Goal: Information Seeking & Learning: Understand process/instructions

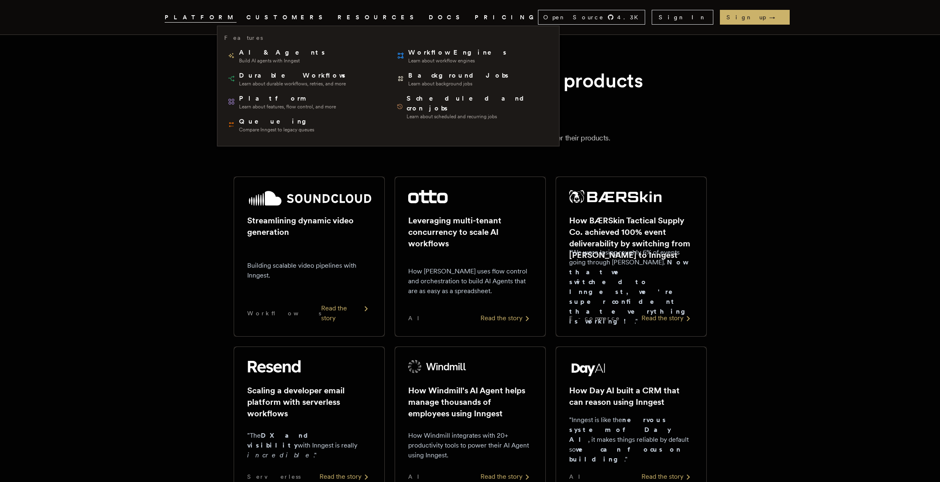
click at [236, 16] on span "PLATFORM" at bounding box center [201, 17] width 72 height 10
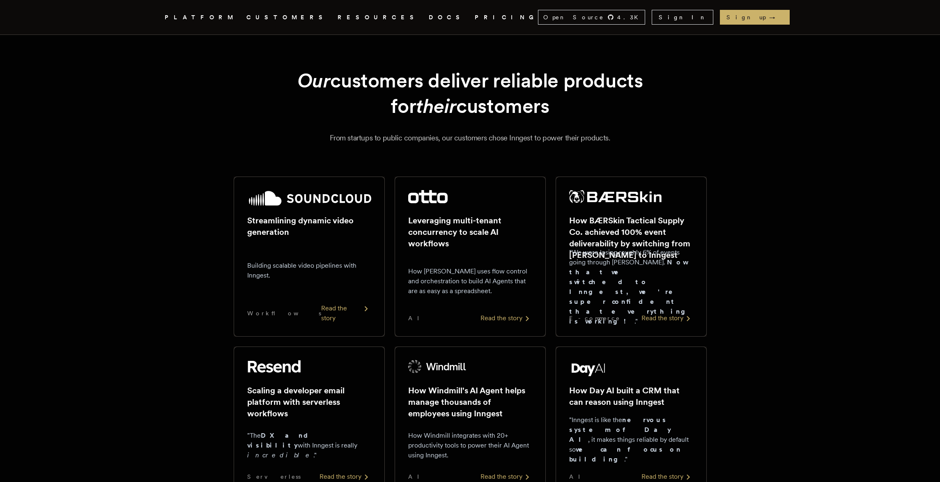
click at [236, 16] on span "PLATFORM" at bounding box center [201, 17] width 72 height 10
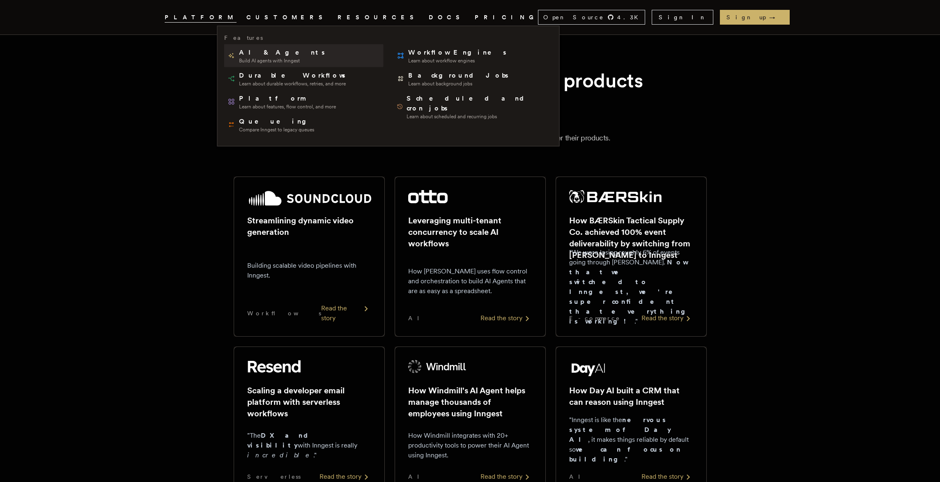
click at [255, 65] on link "AI & Agents Build AI agents with Inngest" at bounding box center [303, 55] width 159 height 23
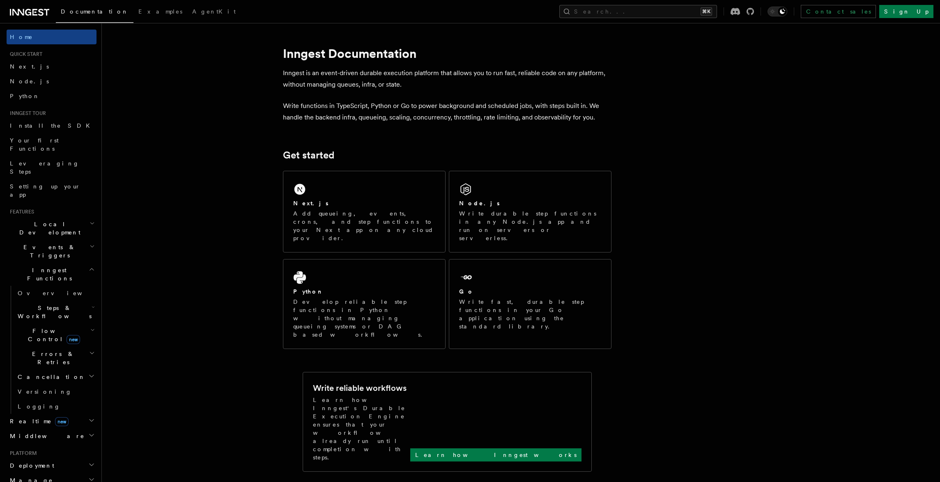
click at [491, 20] on div "Documentation Examples AgentKit Search... ⌘K Contact sales Sign Up" at bounding box center [470, 11] width 940 height 23
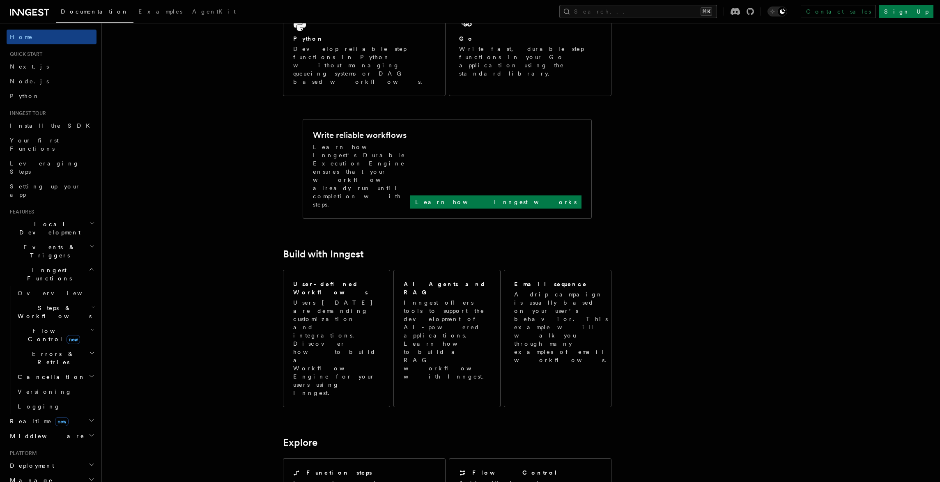
scroll to position [381, 0]
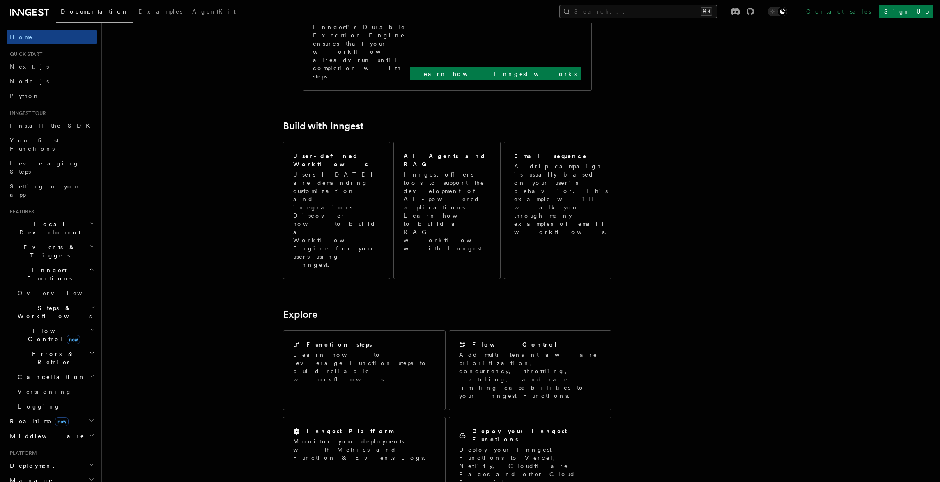
click at [717, 10] on button "Search... ⌘K" at bounding box center [638, 11] width 158 height 13
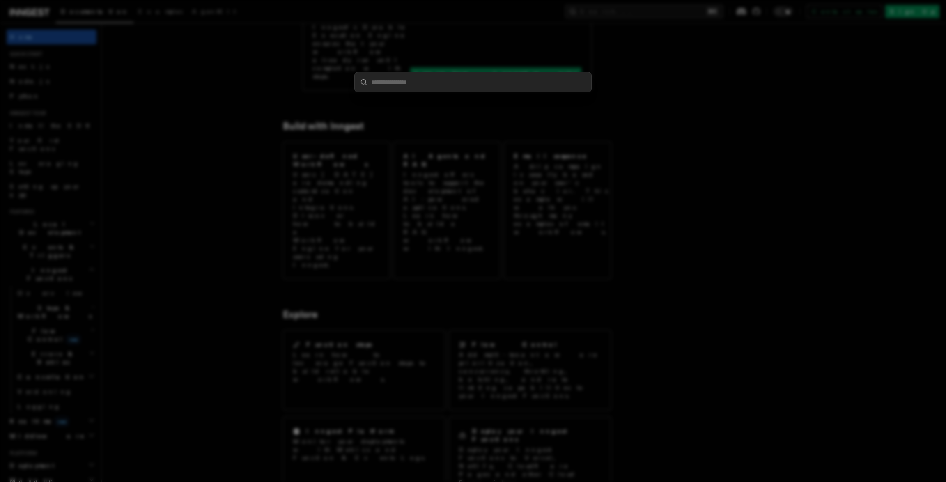
click at [525, 83] on input "search" at bounding box center [473, 82] width 236 height 20
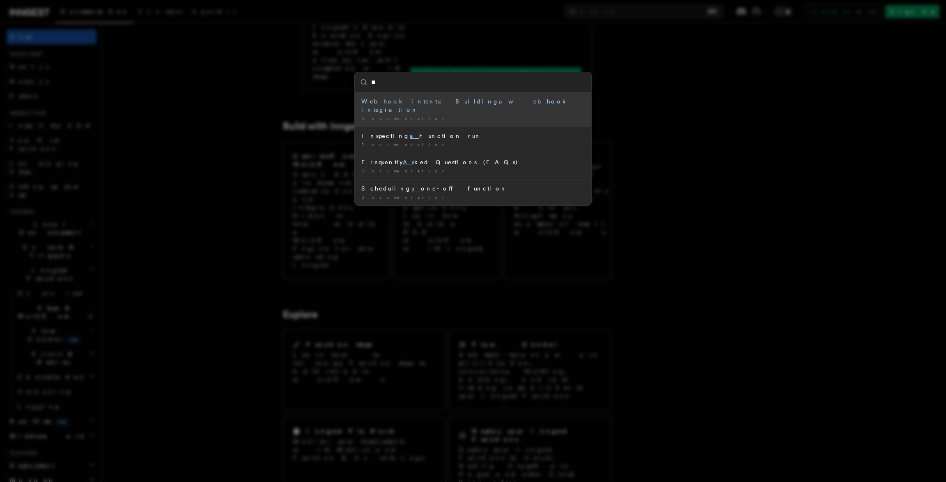
type input "*"
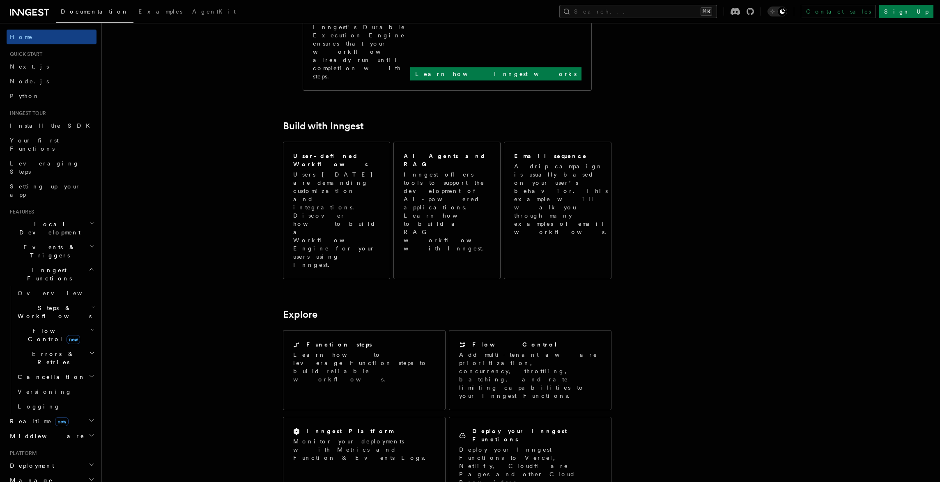
click at [34, 220] on span "Local Development" at bounding box center [48, 228] width 83 height 16
click at [48, 291] on link "Development with Docker" at bounding box center [55, 302] width 82 height 23
